Goal: Check status: Check status

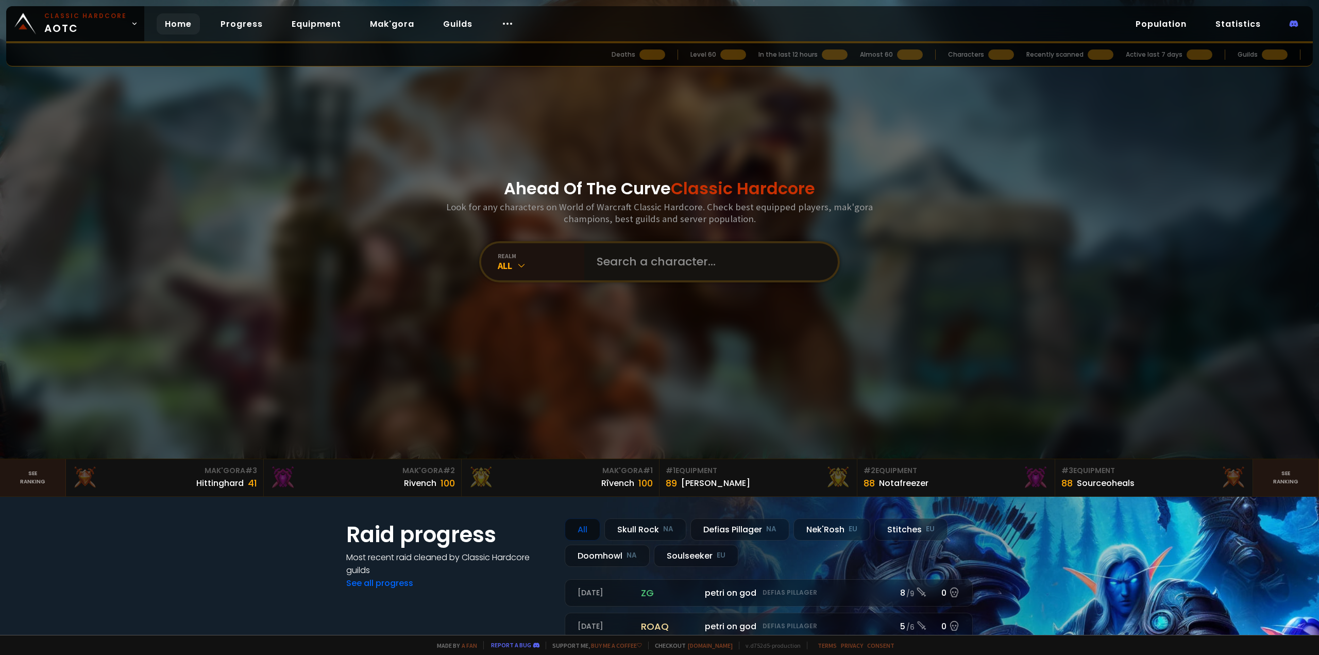
click at [675, 268] on input "text" at bounding box center [708, 261] width 235 height 37
type input "w"
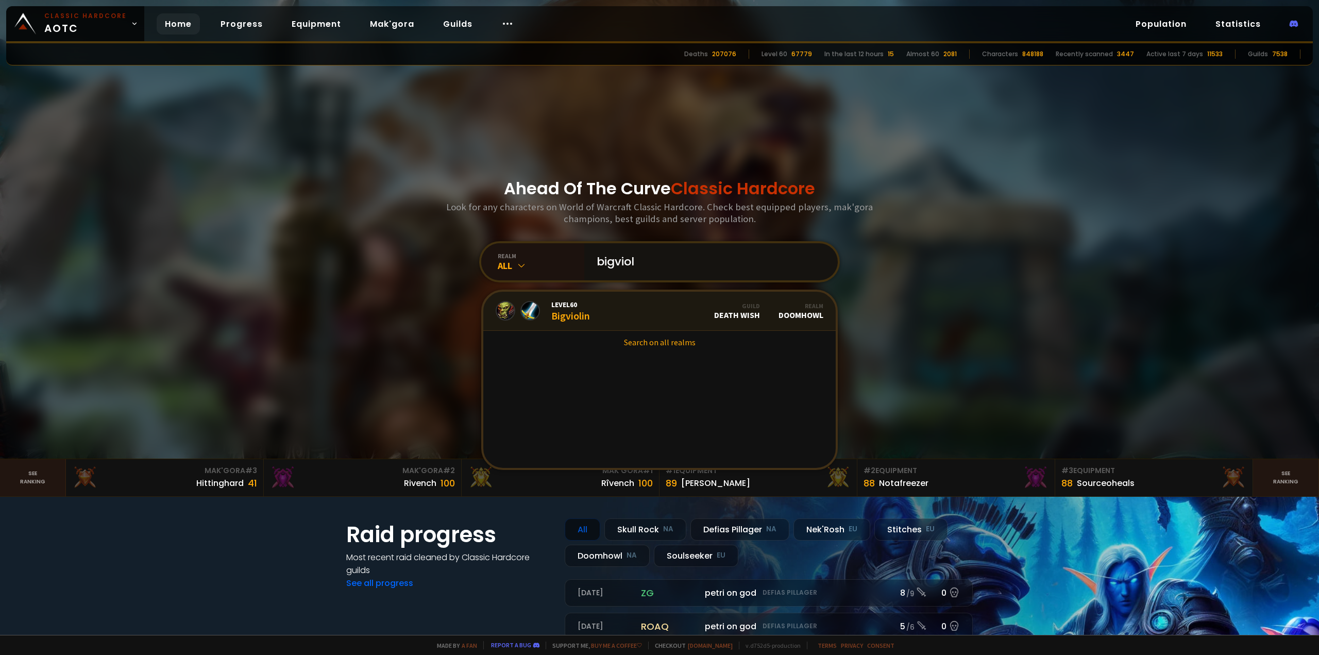
type input "bigviol"
click at [667, 304] on link "Level 60 Bigviolin Guild Death Wish Realm Doomhowl" at bounding box center [659, 311] width 353 height 39
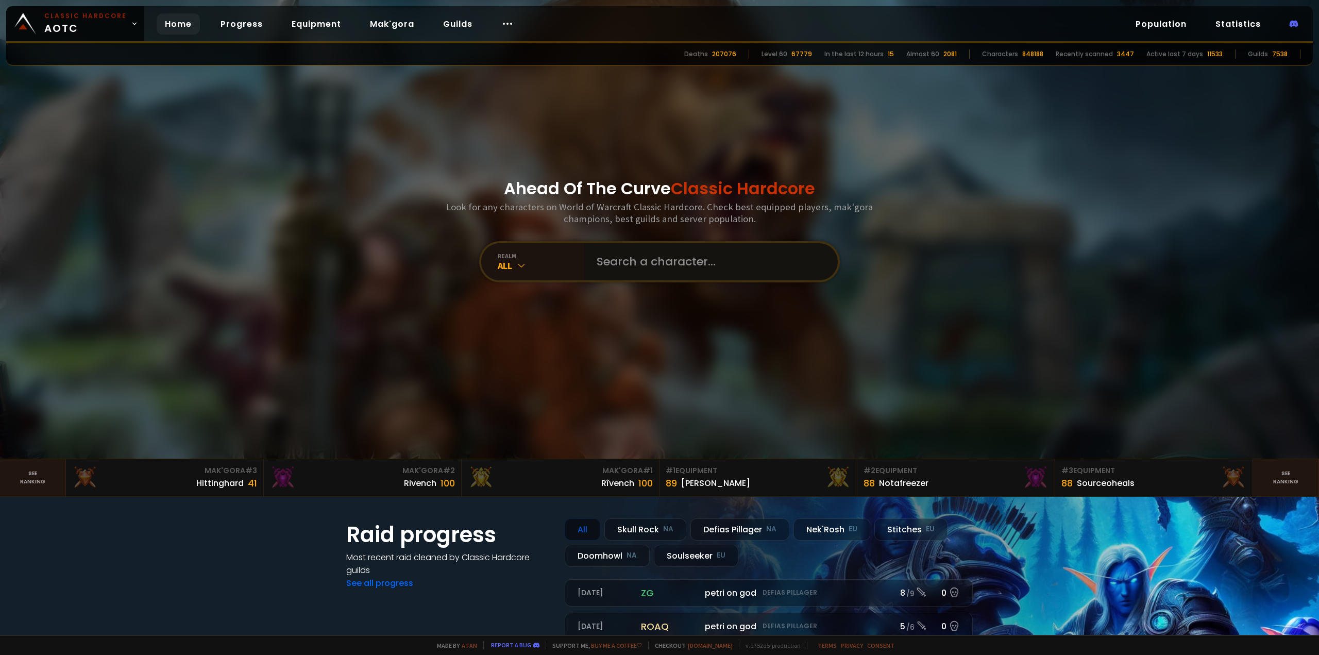
click at [655, 261] on input "text" at bounding box center [708, 261] width 235 height 37
type input "GGclarence"
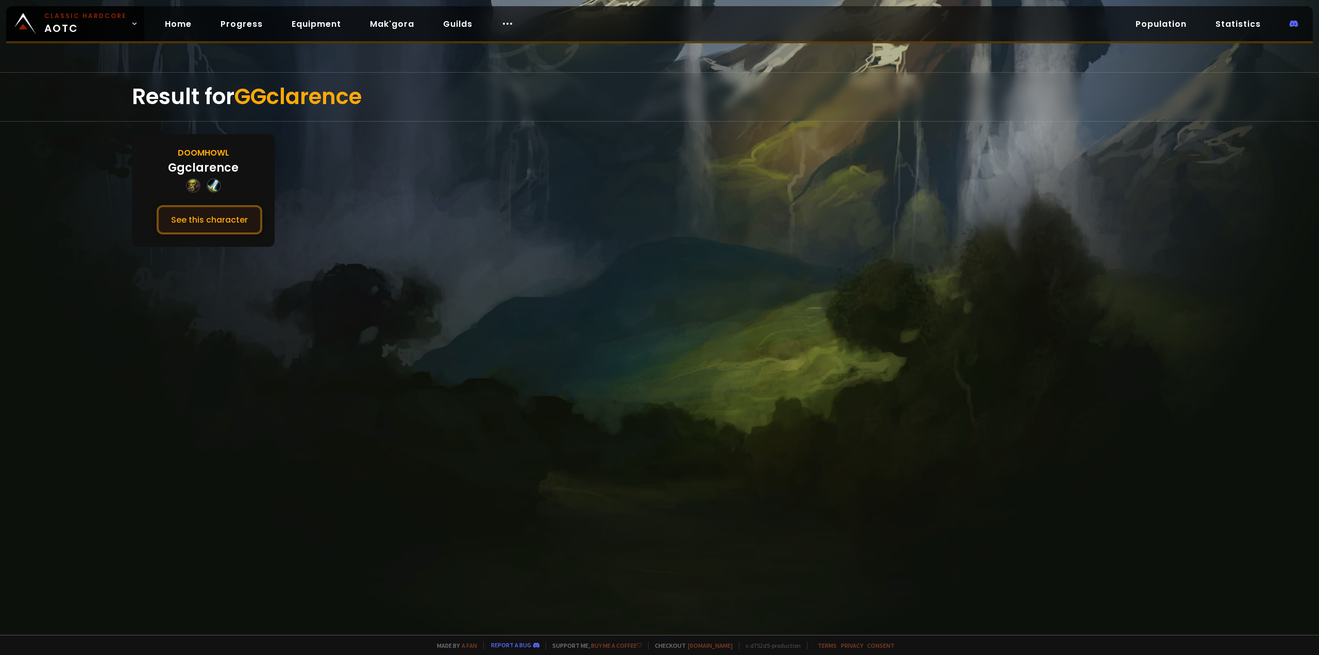
click at [197, 219] on button "See this character" at bounding box center [210, 219] width 106 height 29
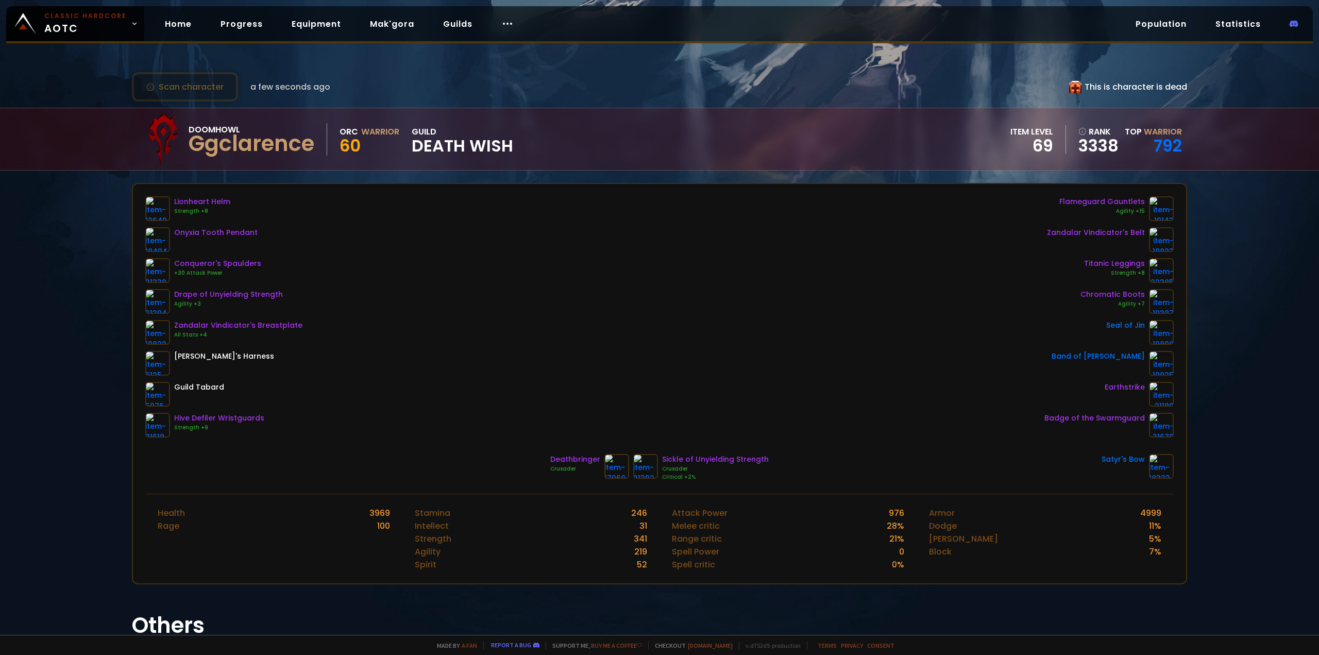
click at [1072, 89] on icon at bounding box center [1075, 87] width 12 height 12
